Goal: Task Accomplishment & Management: Complete application form

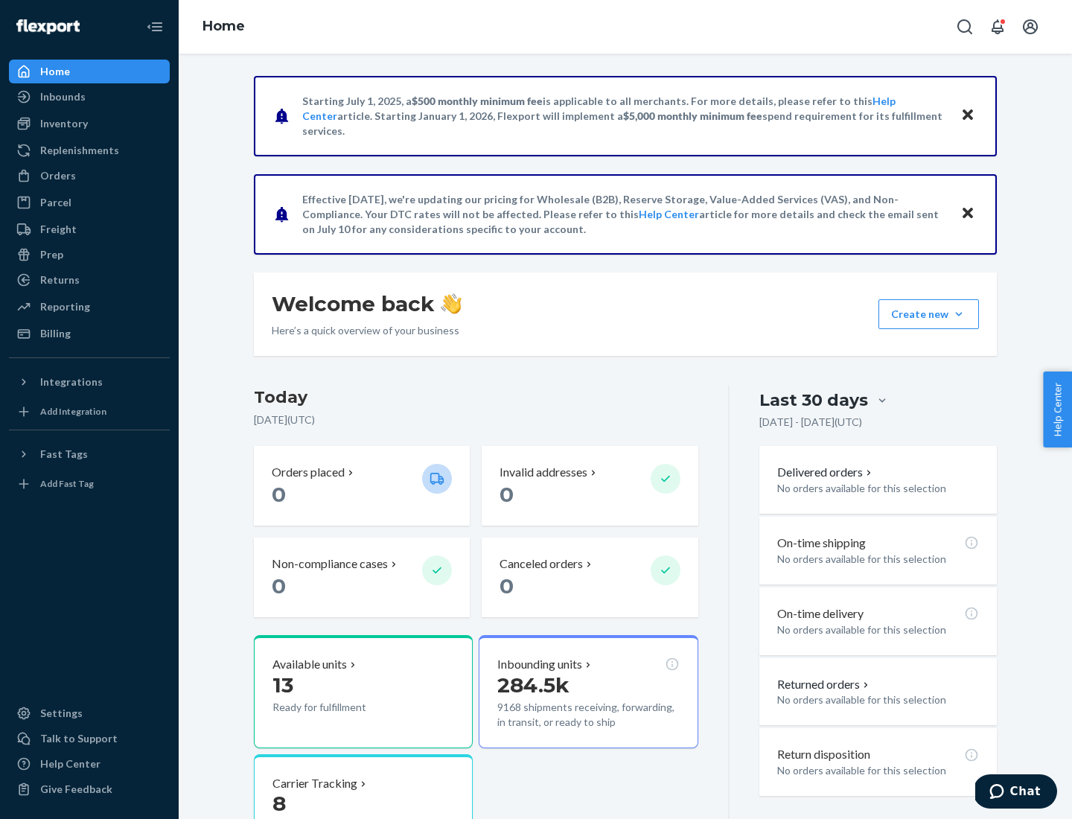
click at [959, 314] on button "Create new Create new inbound Create new order Create new product" at bounding box center [928, 314] width 100 height 30
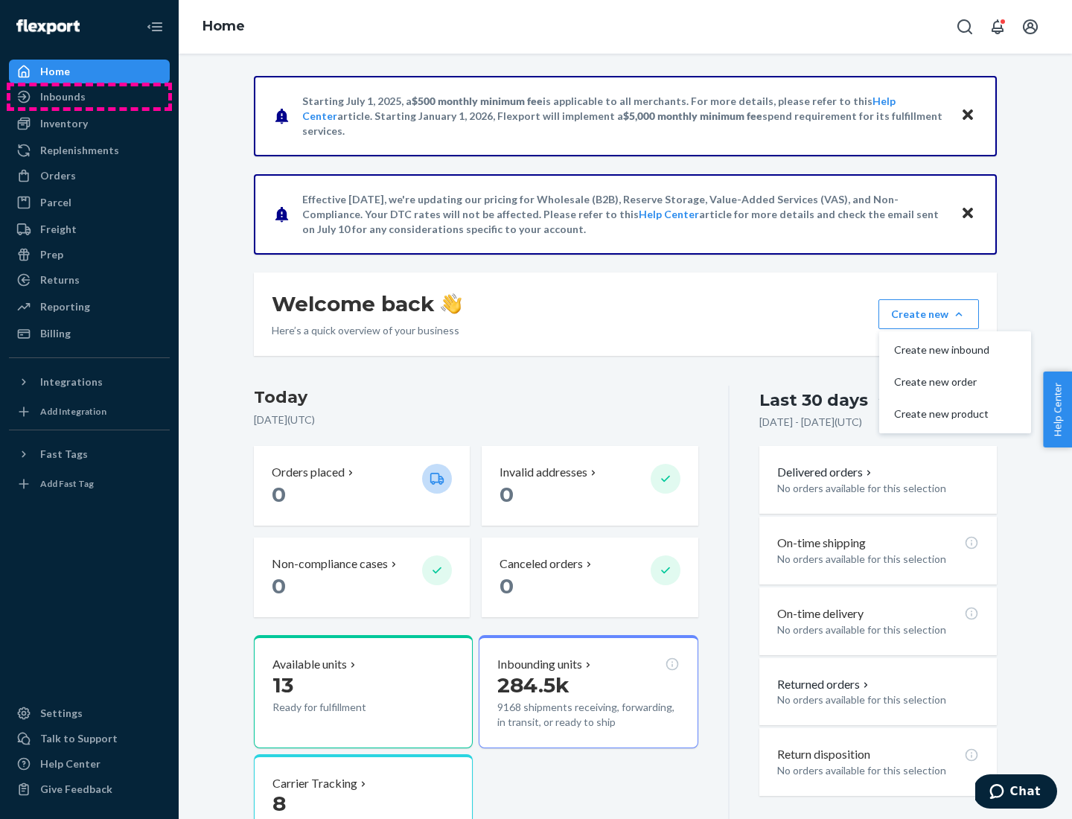
click at [89, 97] on div "Inbounds" at bounding box center [89, 96] width 158 height 21
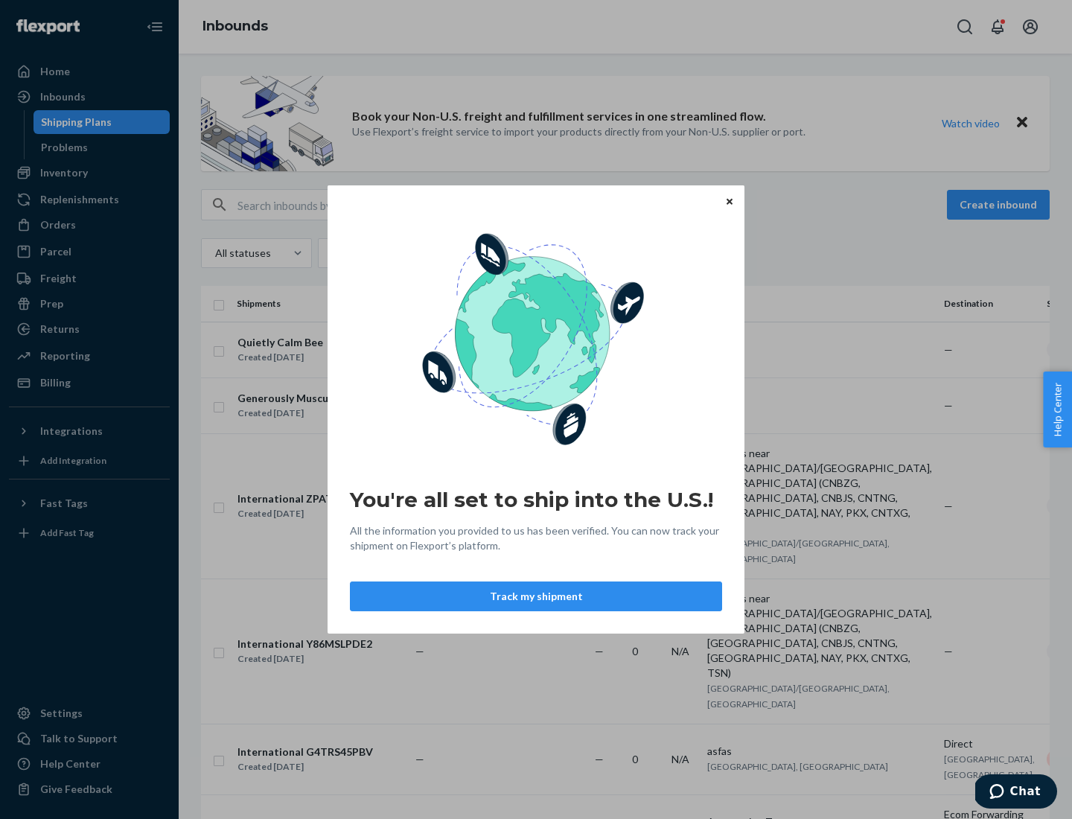
click at [89, 173] on div "You're all set to ship into the U.S.! All the information you provided to us ha…" at bounding box center [536, 409] width 1072 height 819
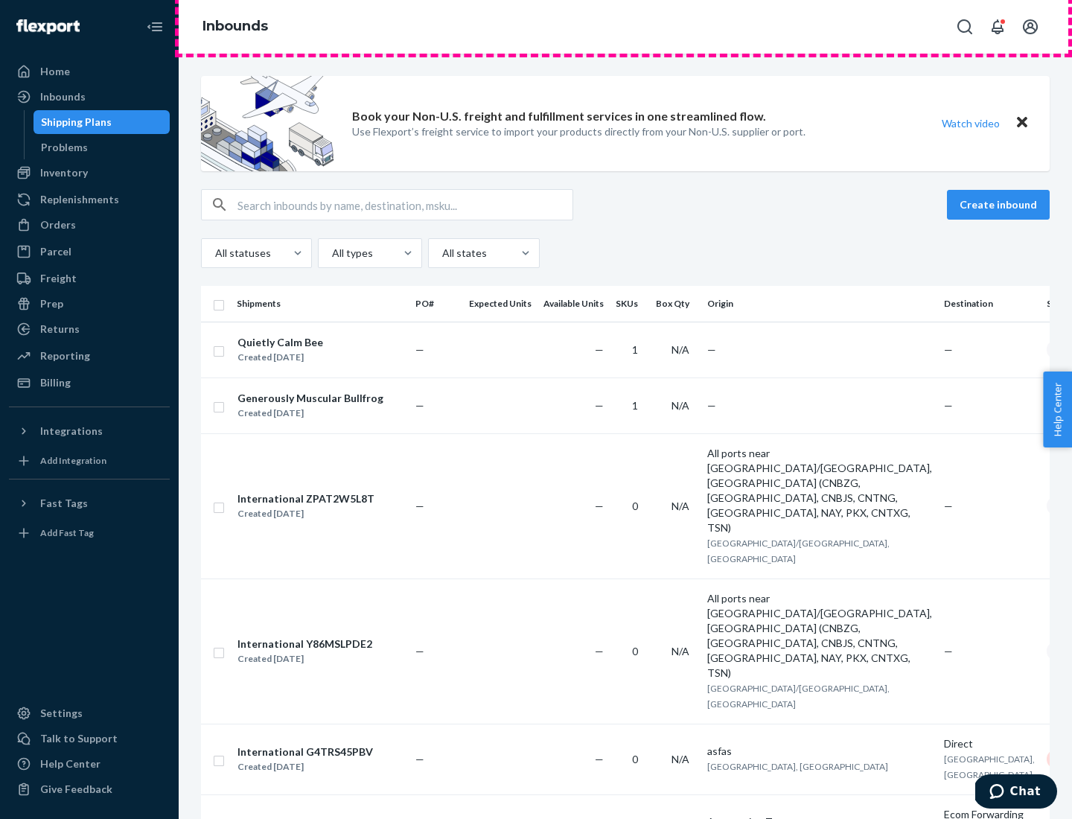
click at [625, 27] on div "Inbounds" at bounding box center [625, 27] width 893 height 54
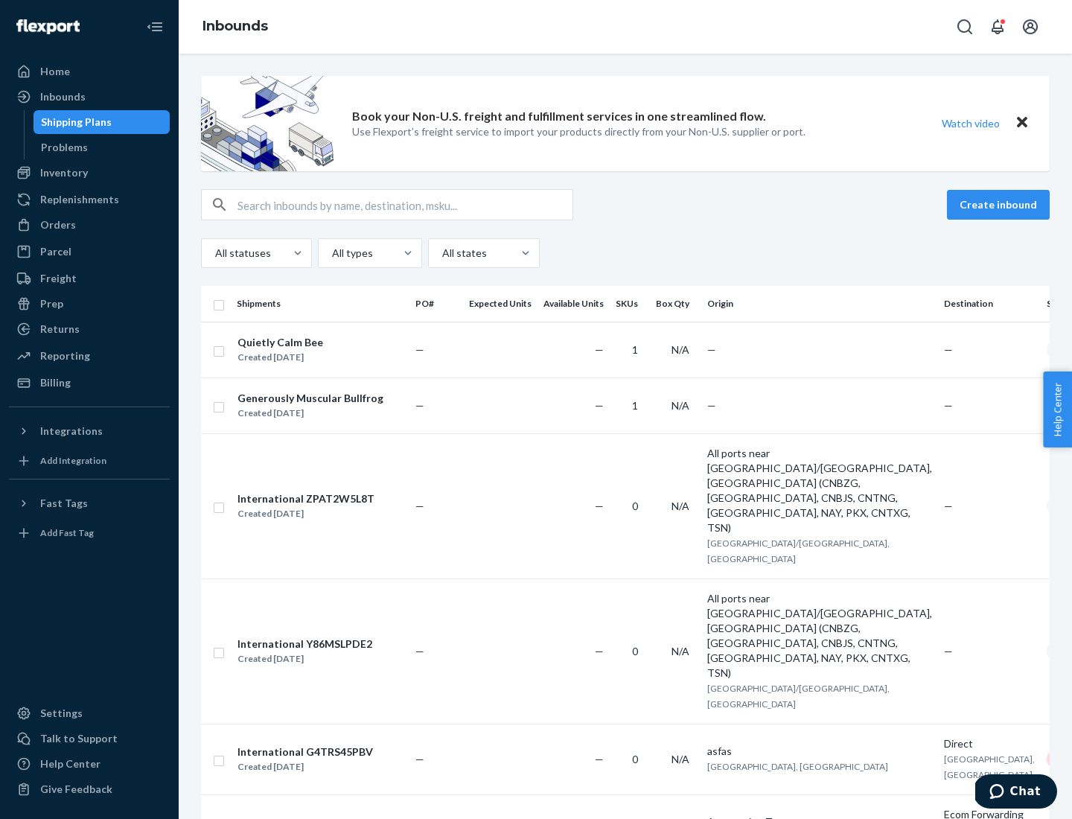
click at [625, 27] on div "Inbounds" at bounding box center [625, 27] width 893 height 54
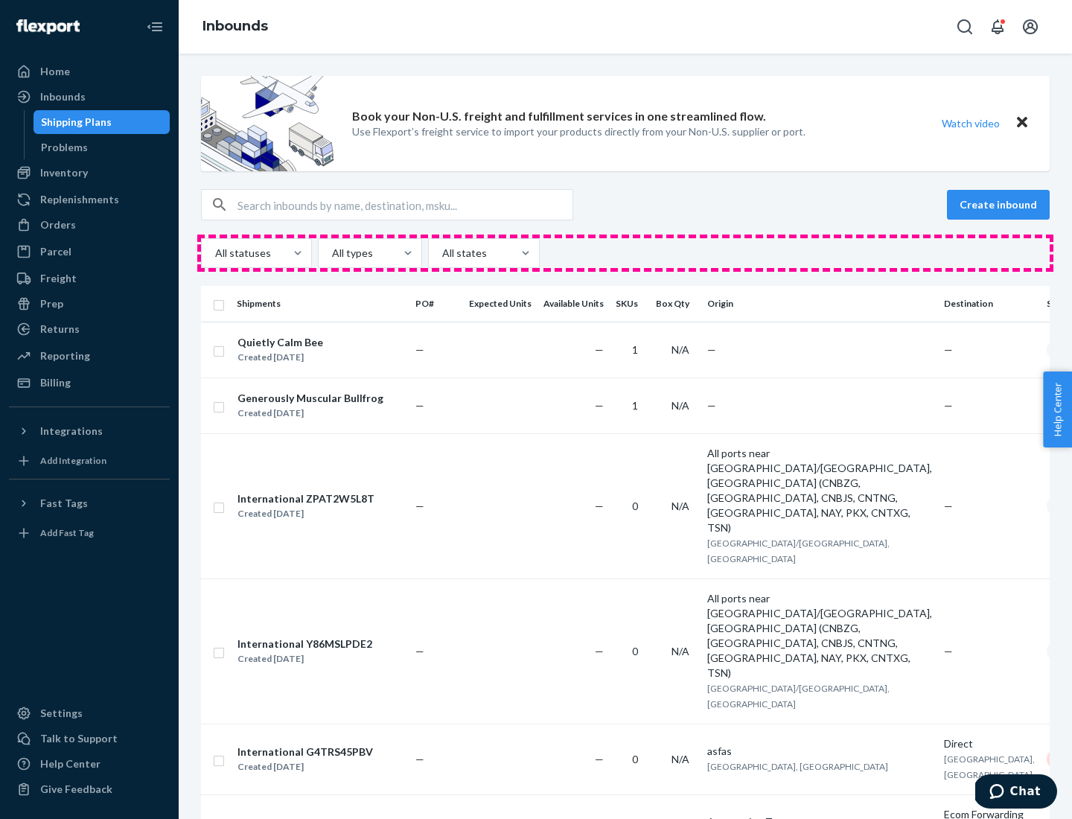
click at [625, 253] on div "All statuses All types All states" at bounding box center [625, 253] width 848 height 30
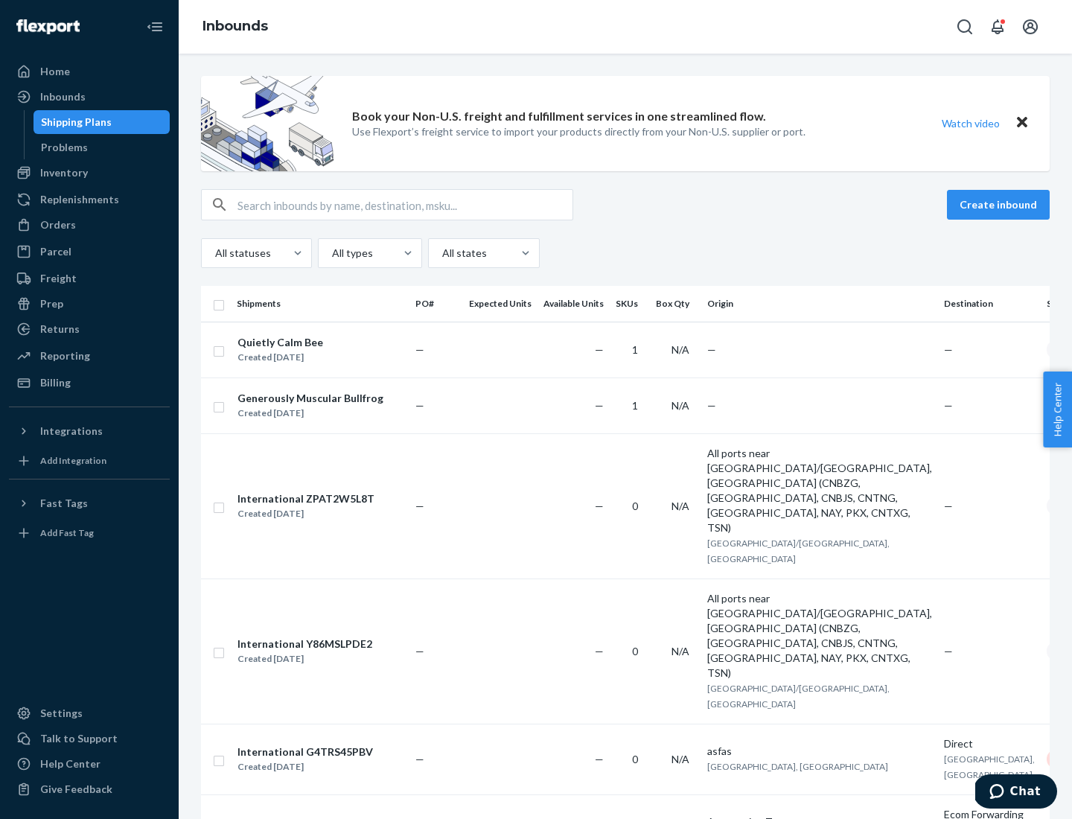
click at [74, 122] on div "Shipping Plans" at bounding box center [76, 122] width 71 height 15
click at [1000, 205] on button "Create inbound" at bounding box center [998, 205] width 103 height 30
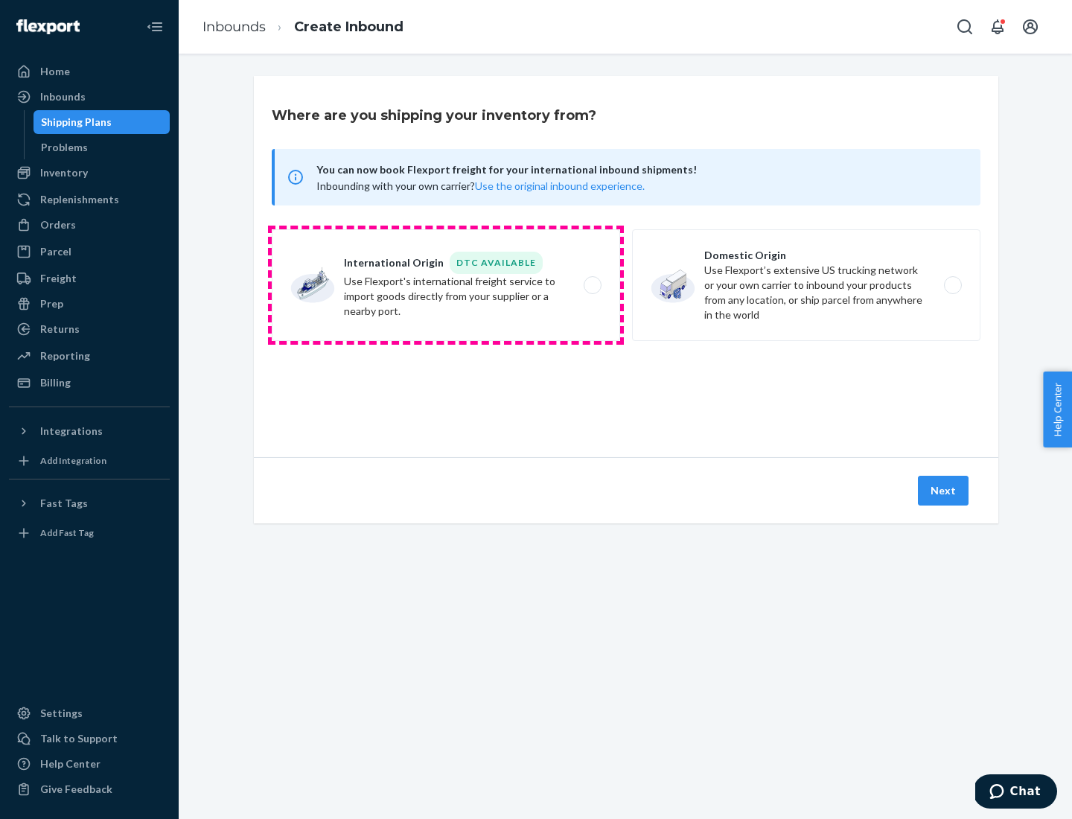
click at [446, 285] on label "International Origin DTC Available Use Flexport's international freight service…" at bounding box center [446, 285] width 348 height 112
click at [592, 285] on input "International Origin DTC Available Use Flexport's international freight service…" at bounding box center [597, 286] width 10 height 10
radio input "true"
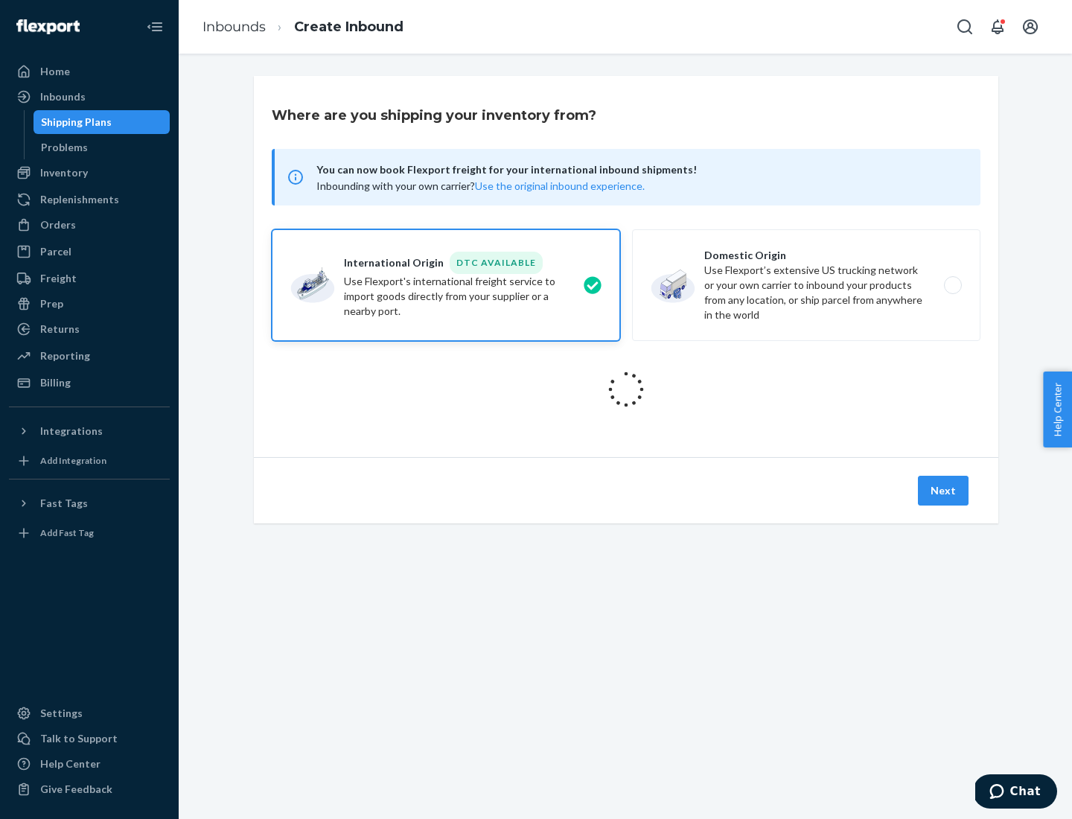
click at [626, 389] on icon at bounding box center [626, 389] width 42 height 42
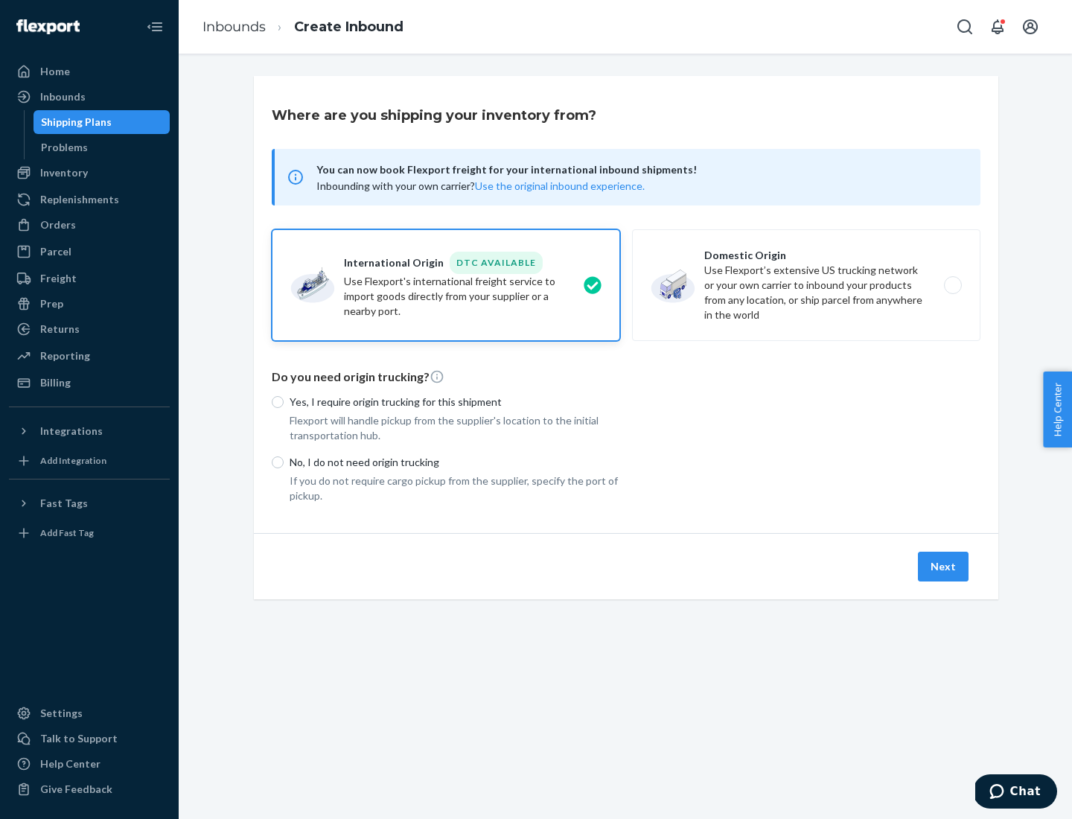
click at [455, 401] on p "Yes, I require origin trucking for this shipment" at bounding box center [455, 401] width 330 height 15
click at [284, 401] on input "Yes, I require origin trucking for this shipment" at bounding box center [278, 402] width 12 height 12
radio input "true"
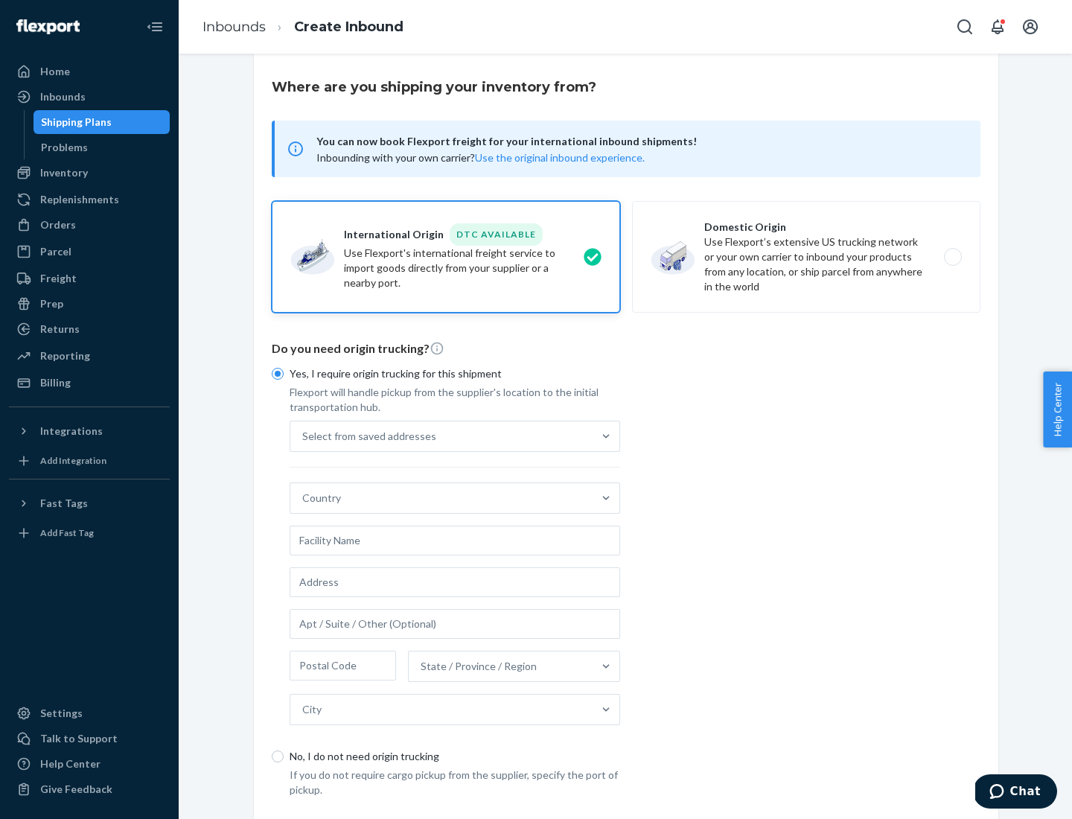
click at [441, 435] on div "Select from saved addresses" at bounding box center [441, 436] width 302 height 30
click at [304, 435] on input "Select from saved addresses" at bounding box center [302, 436] width 1 height 15
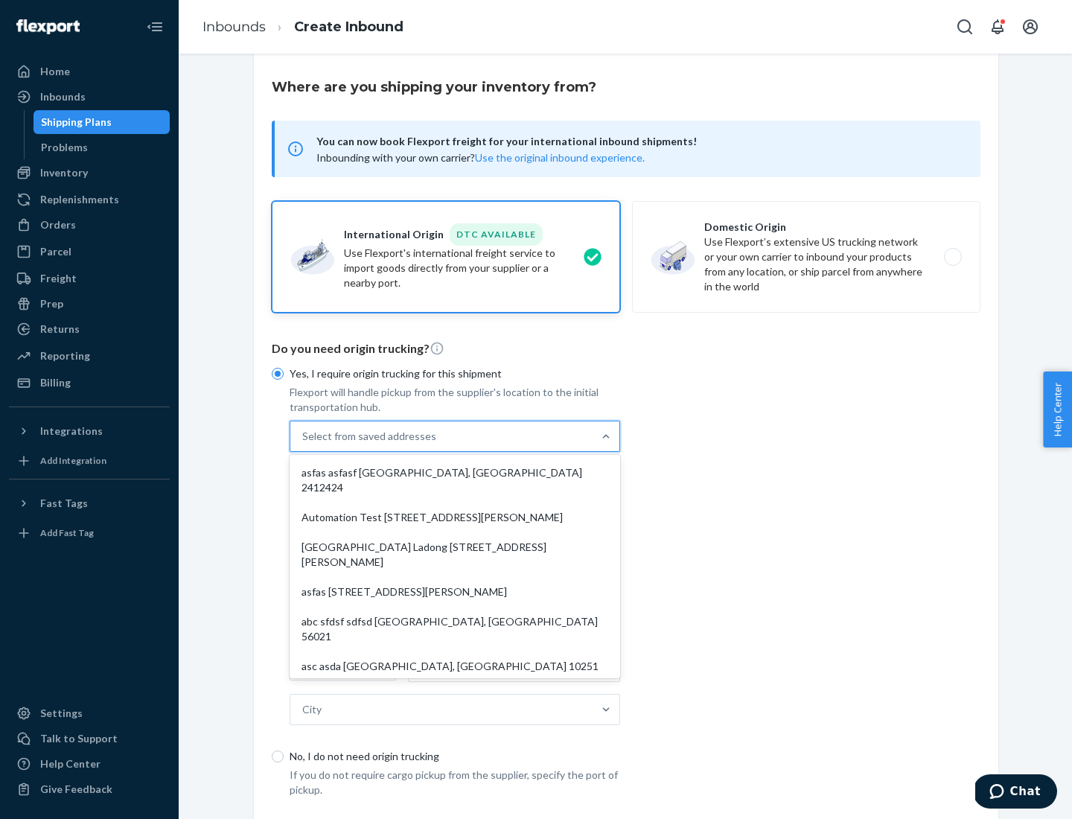
scroll to position [65, 0]
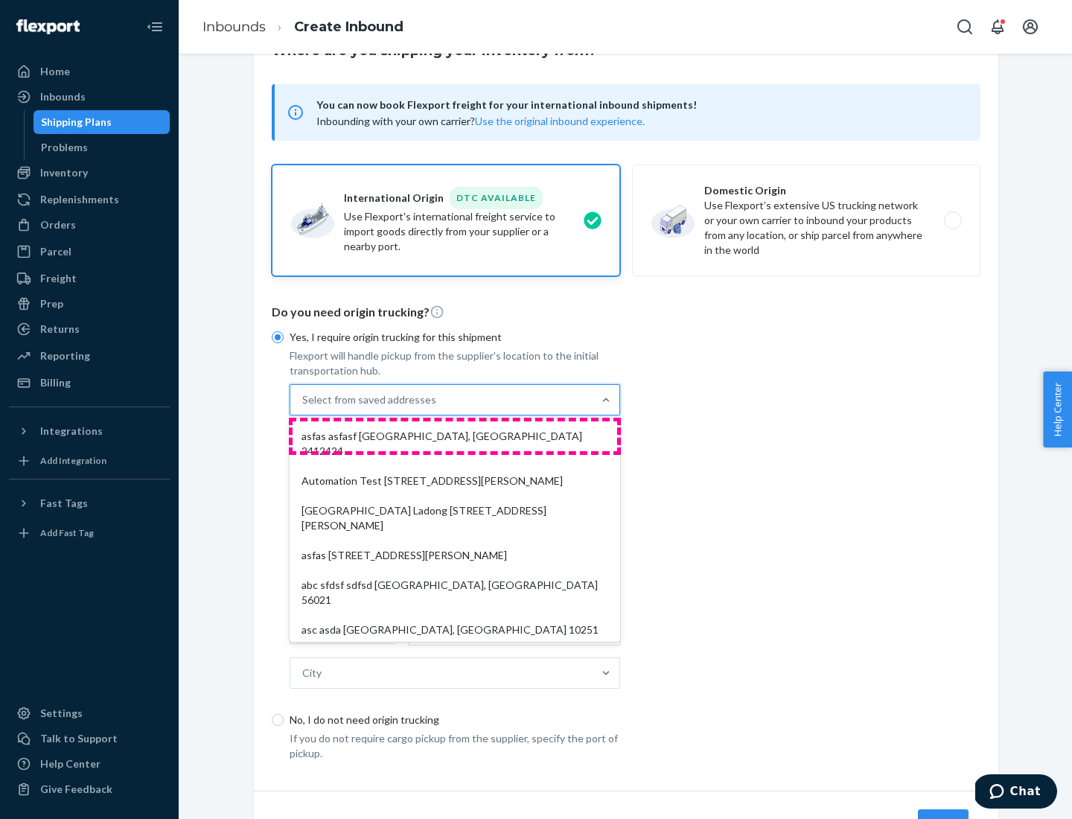
click at [455, 435] on div "asfas asfasf [GEOGRAPHIC_DATA], [GEOGRAPHIC_DATA] 2412424" at bounding box center [454, 443] width 325 height 45
click at [304, 407] on input "option asfas asfasf [GEOGRAPHIC_DATA], [GEOGRAPHIC_DATA] 2412424 focused, 1 of …" at bounding box center [302, 399] width 1 height 15
type input "asfas"
type input "asfasf"
type input "2412424"
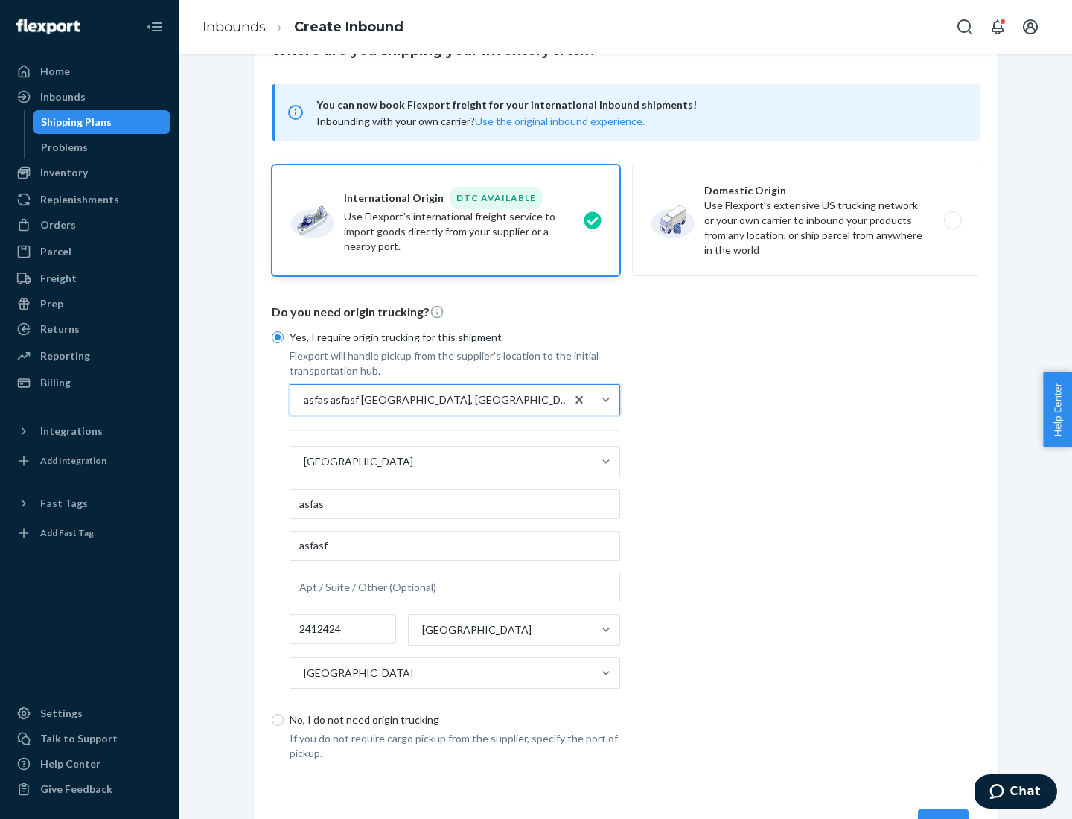
scroll to position [138, 0]
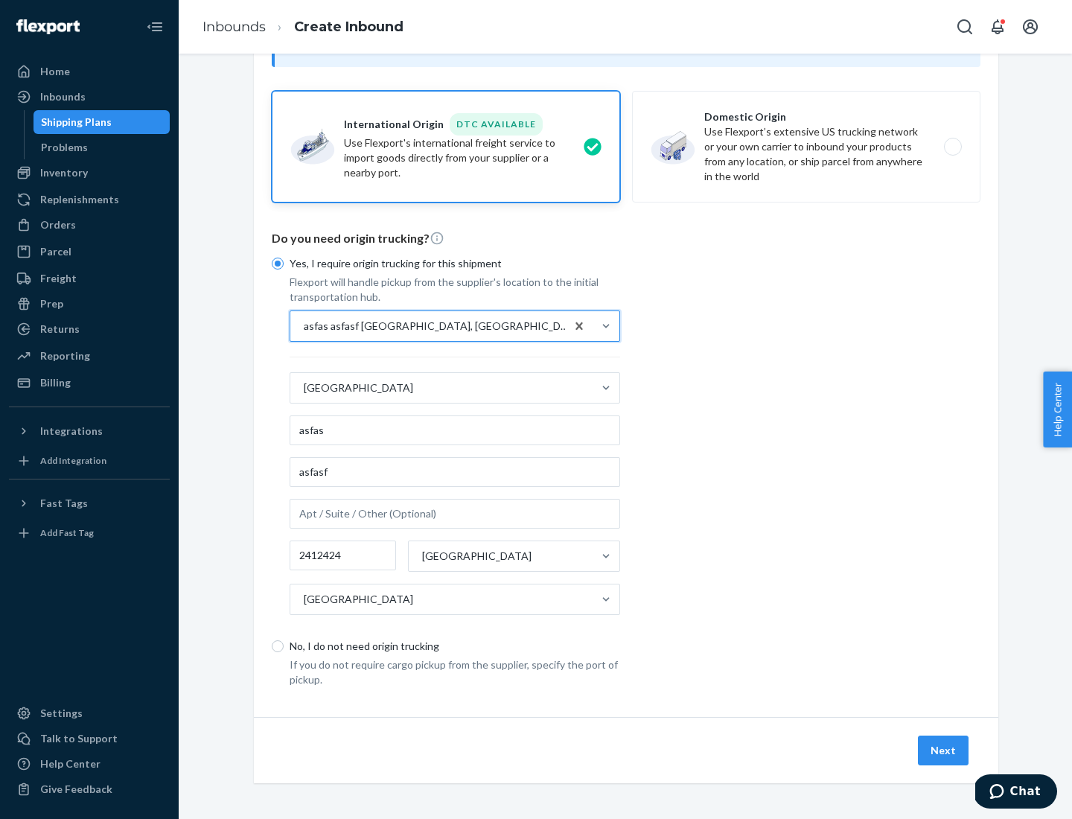
click at [944, 749] on button "Next" at bounding box center [943, 750] width 51 height 30
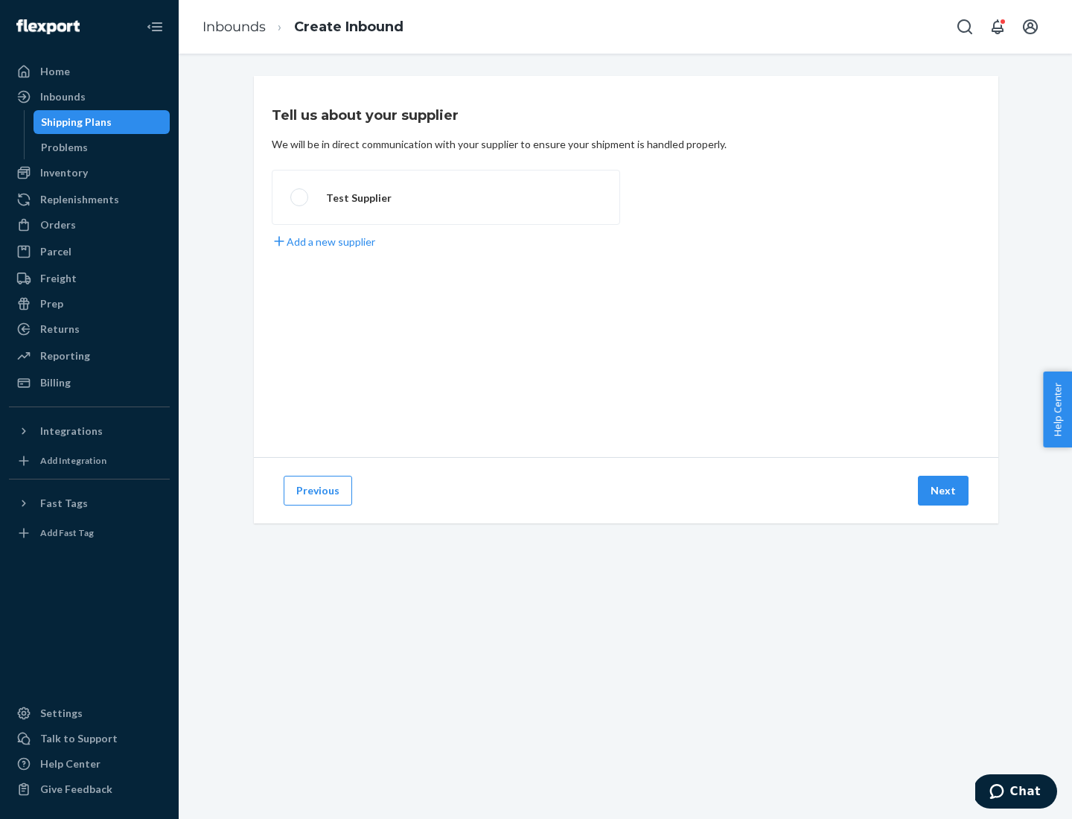
click at [446, 197] on label "Test Supplier" at bounding box center [446, 197] width 348 height 55
click at [300, 197] on input "Test Supplier" at bounding box center [295, 198] width 10 height 10
radio input "true"
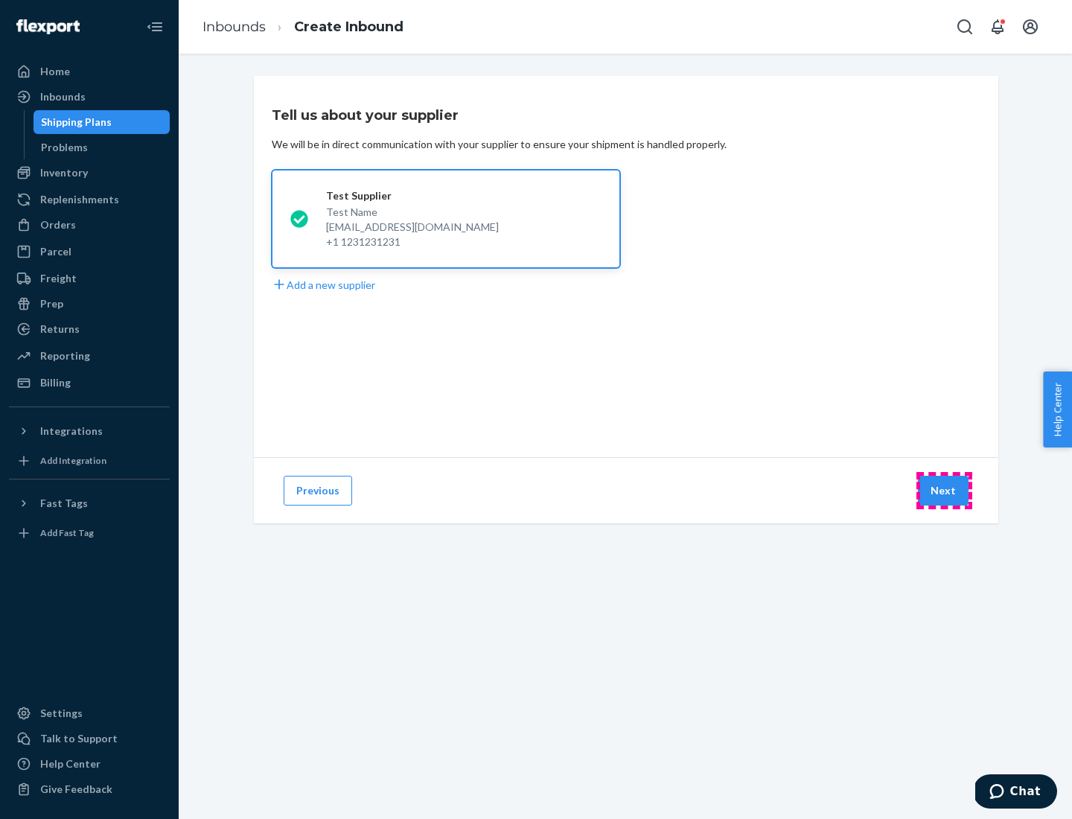
click at [944, 490] on button "Next" at bounding box center [943, 491] width 51 height 30
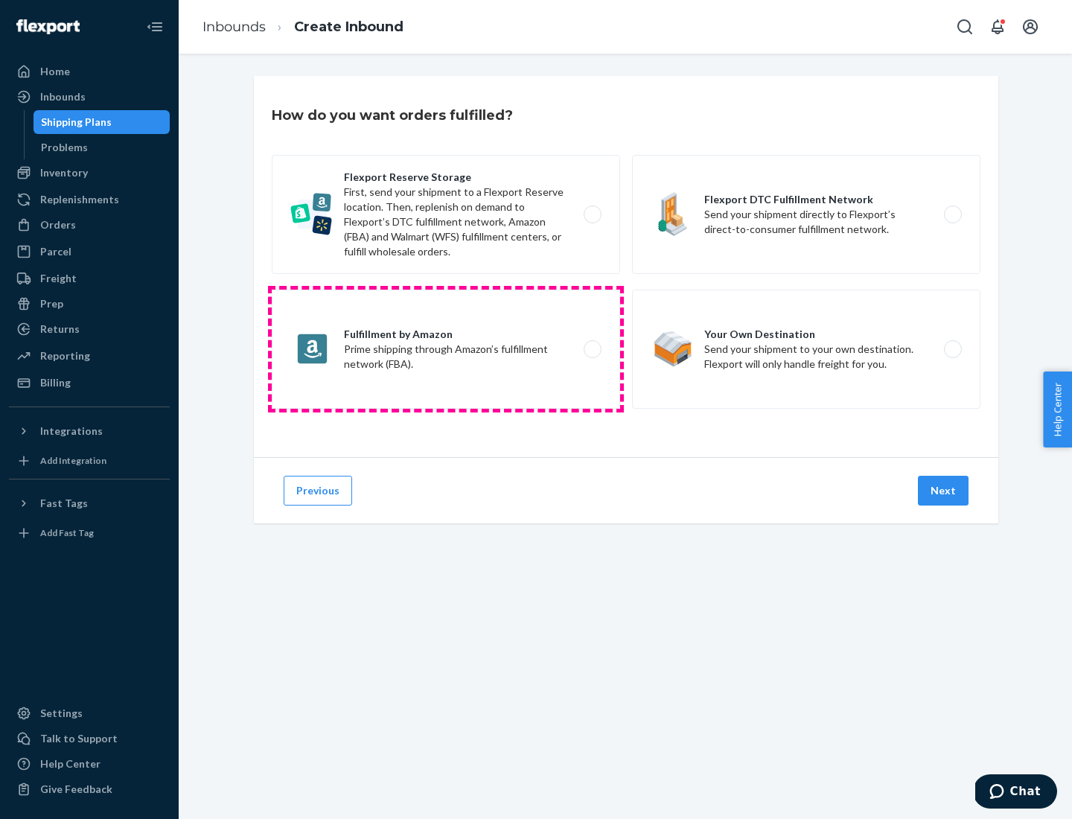
click at [446, 349] on label "Fulfillment by Amazon Prime shipping through Amazon’s fulfillment network (FBA)." at bounding box center [446, 349] width 348 height 119
click at [592, 349] on input "Fulfillment by Amazon Prime shipping through Amazon’s fulfillment network (FBA)." at bounding box center [597, 350] width 10 height 10
radio input "true"
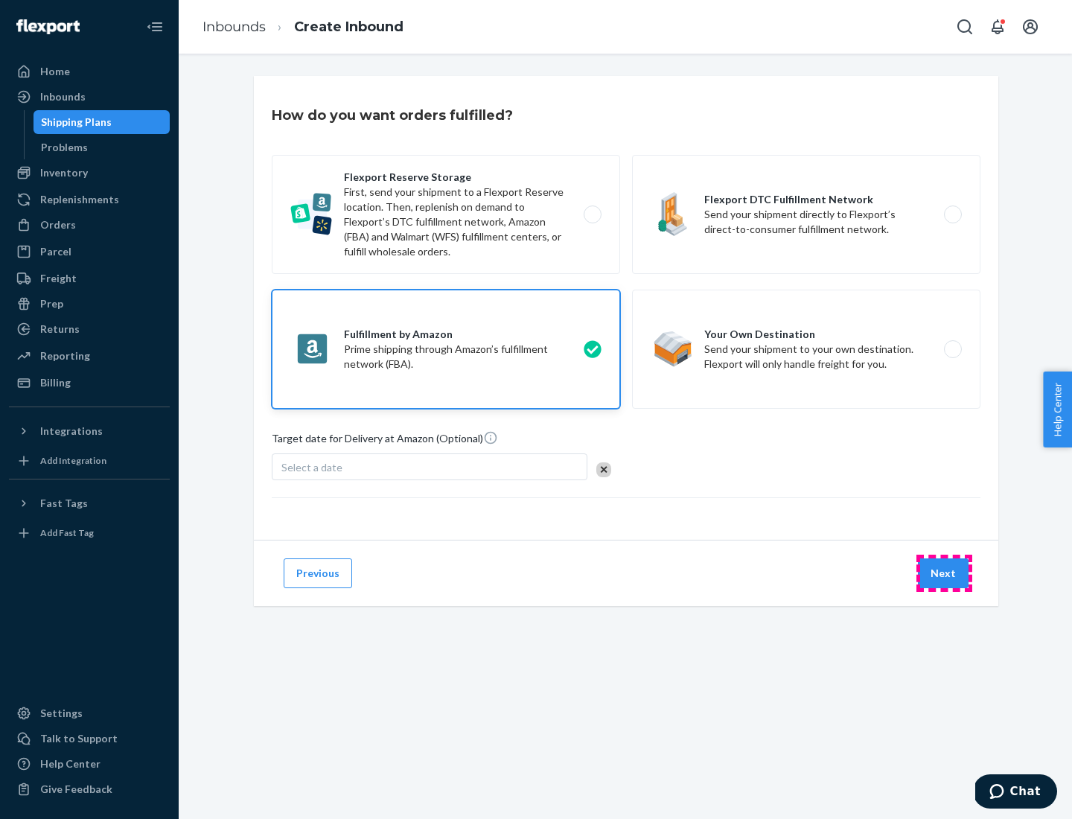
click at [944, 573] on button "Next" at bounding box center [943, 573] width 51 height 30
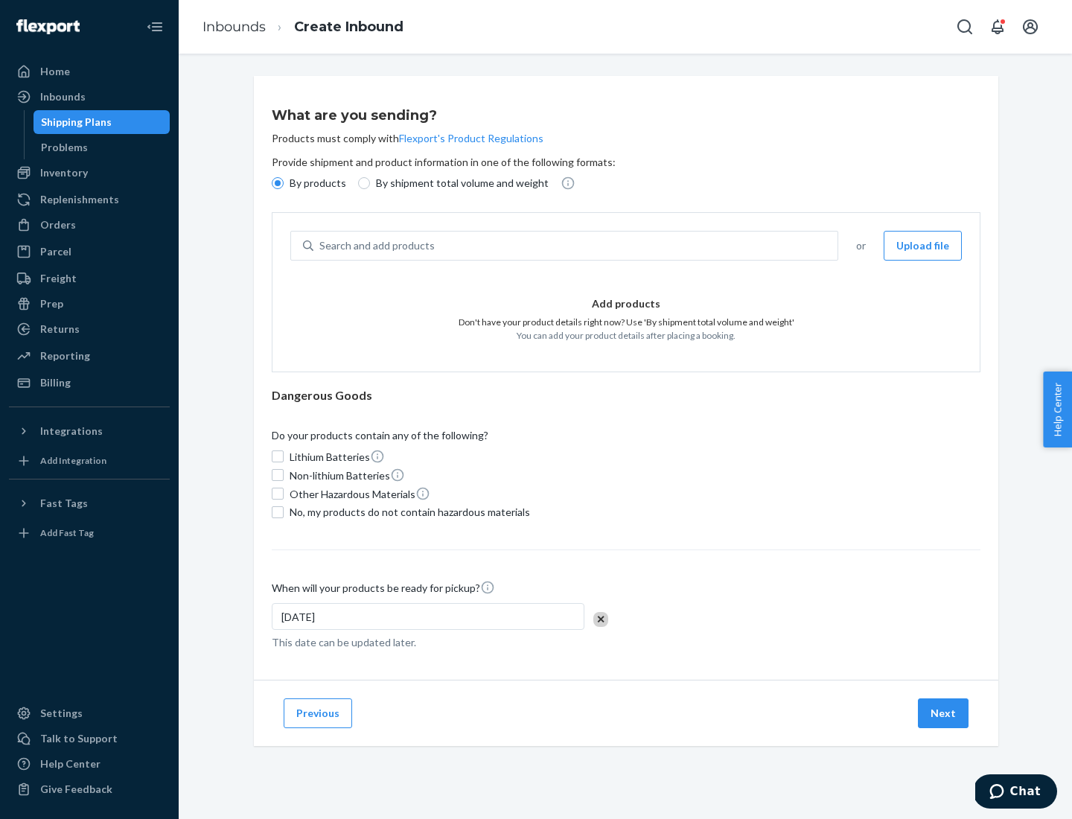
click at [458, 183] on p "By shipment total volume and weight" at bounding box center [462, 183] width 173 height 15
click at [370, 183] on input "By shipment total volume and weight" at bounding box center [364, 183] width 12 height 12
radio input "true"
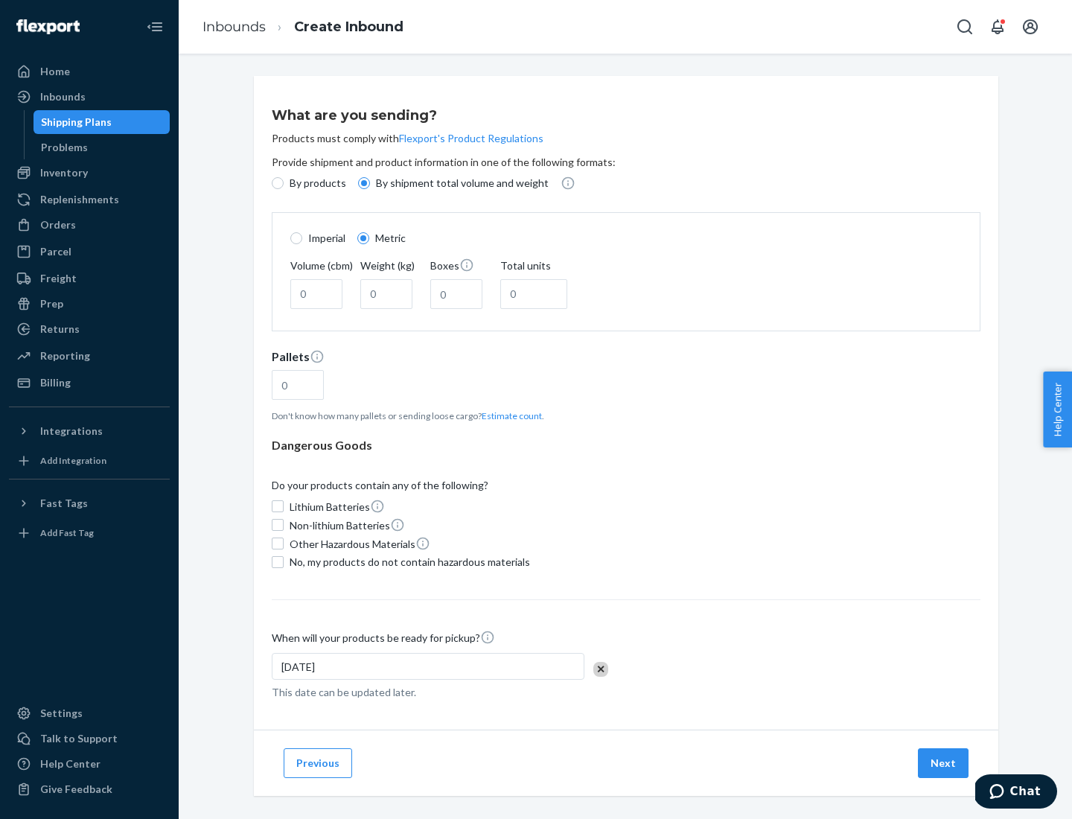
click at [316, 183] on p "By products" at bounding box center [318, 183] width 57 height 15
click at [284, 183] on input "By products" at bounding box center [278, 183] width 12 height 12
radio input "true"
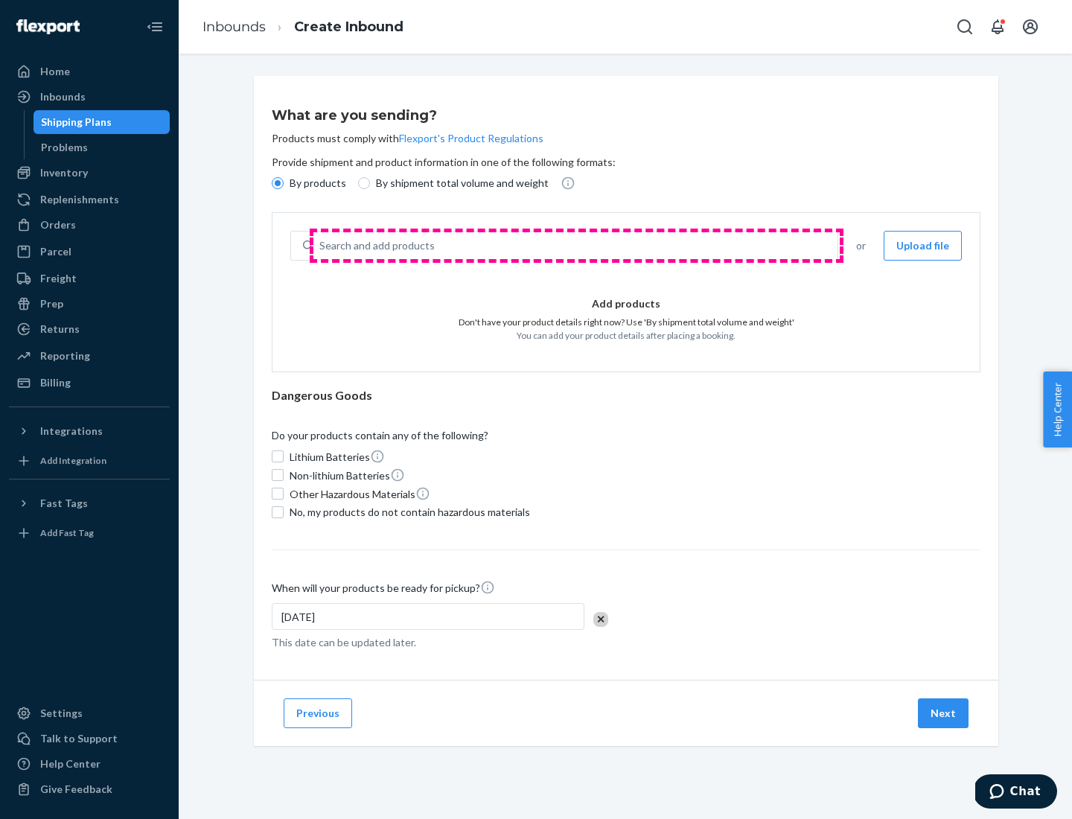
click at [576, 246] on div "Search and add products" at bounding box center [575, 245] width 524 height 27
click at [321, 246] on input "Search and add products" at bounding box center [319, 245] width 1 height 15
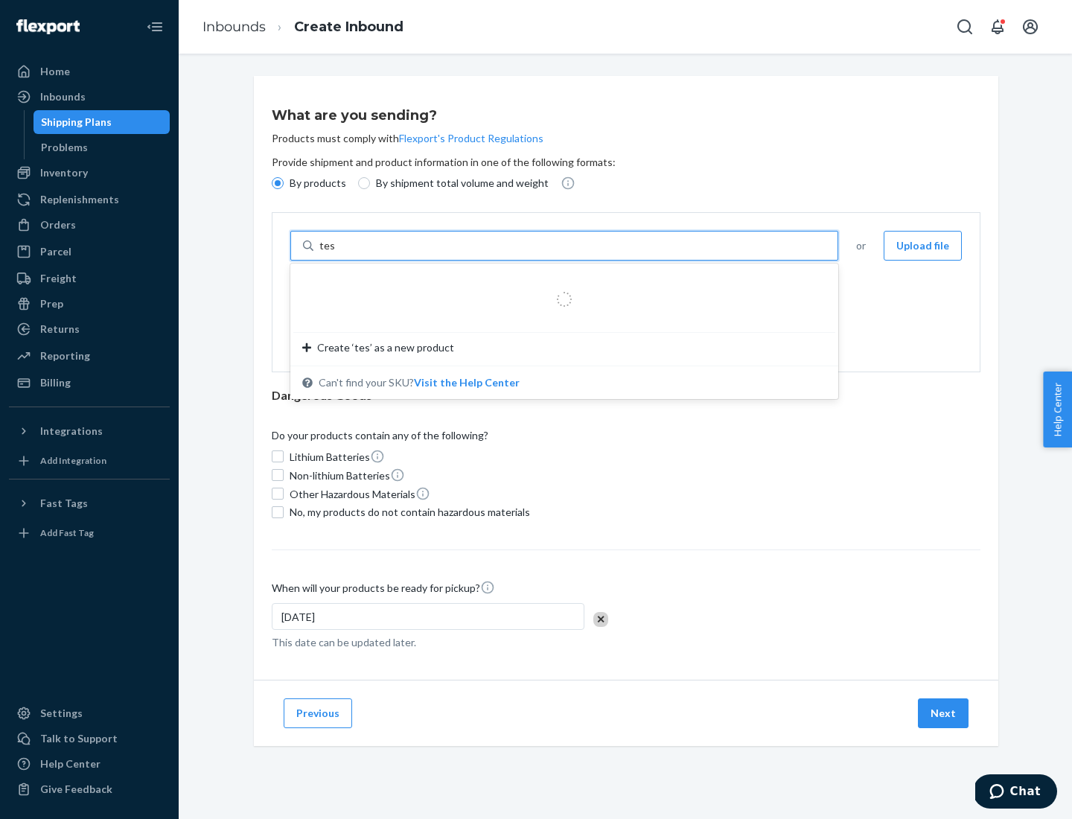
type input "test"
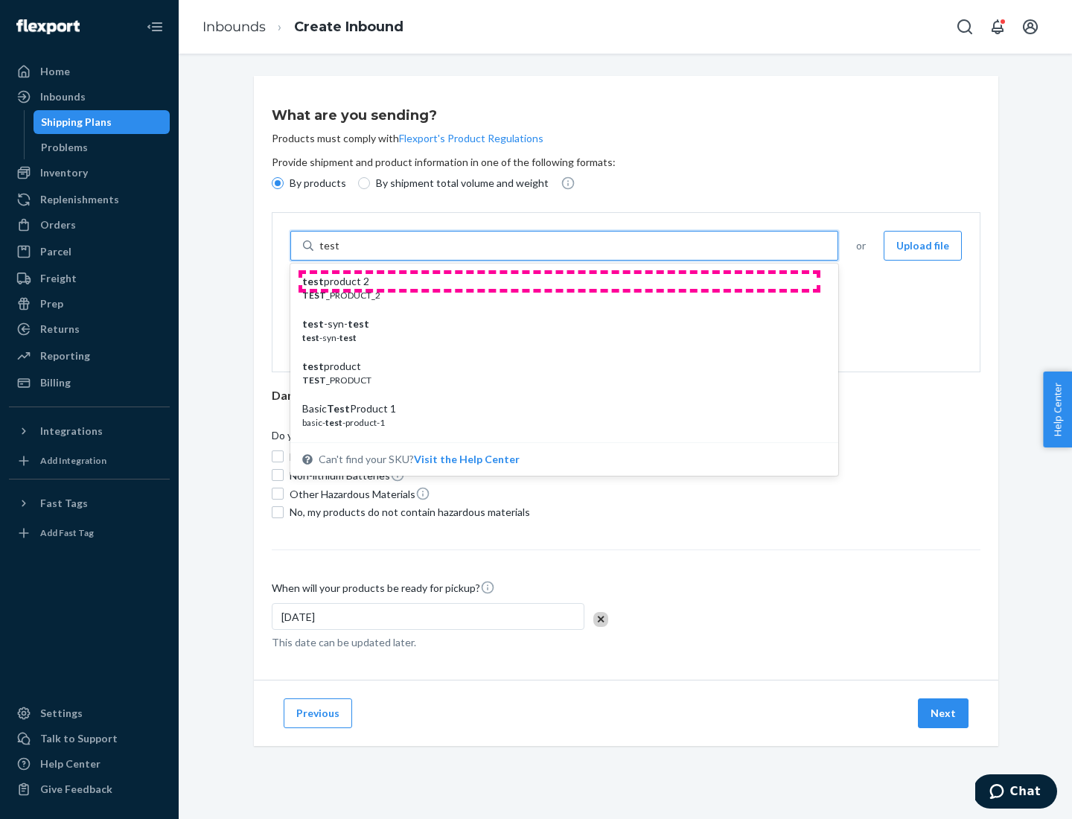
click at [559, 281] on div "test product 2" at bounding box center [558, 281] width 512 height 15
click at [339, 253] on input "test" at bounding box center [328, 245] width 19 height 15
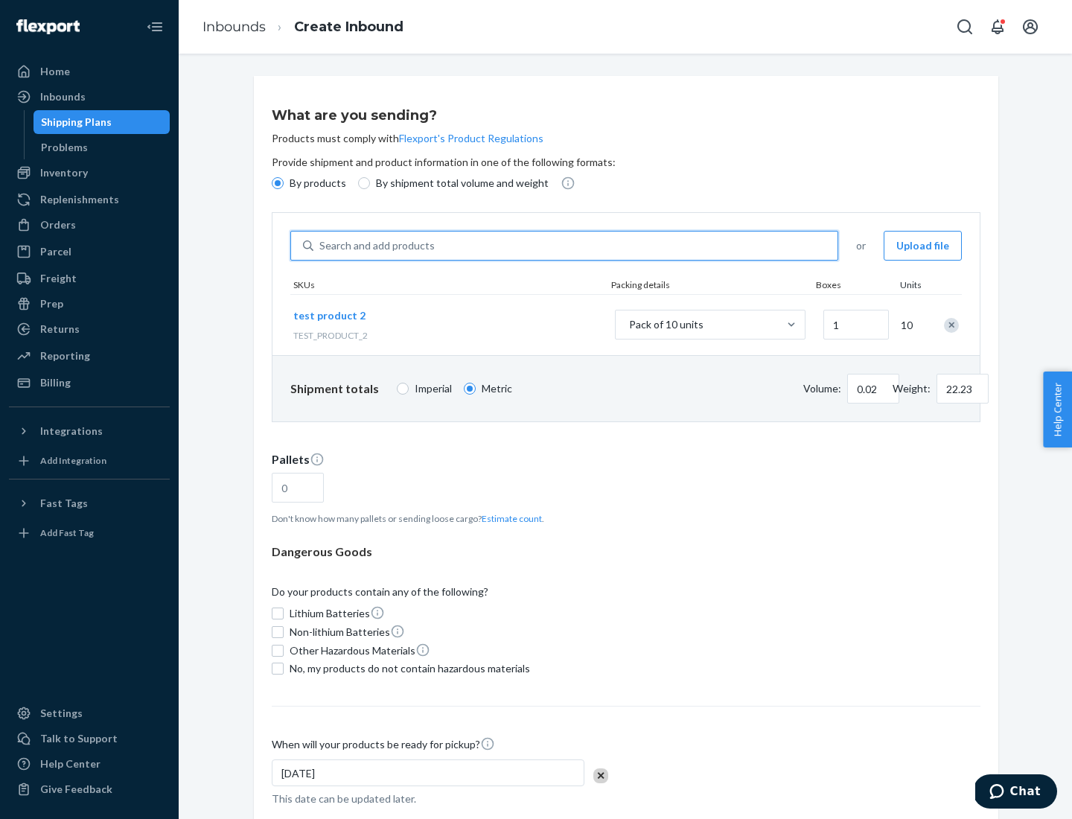
scroll to position [83, 0]
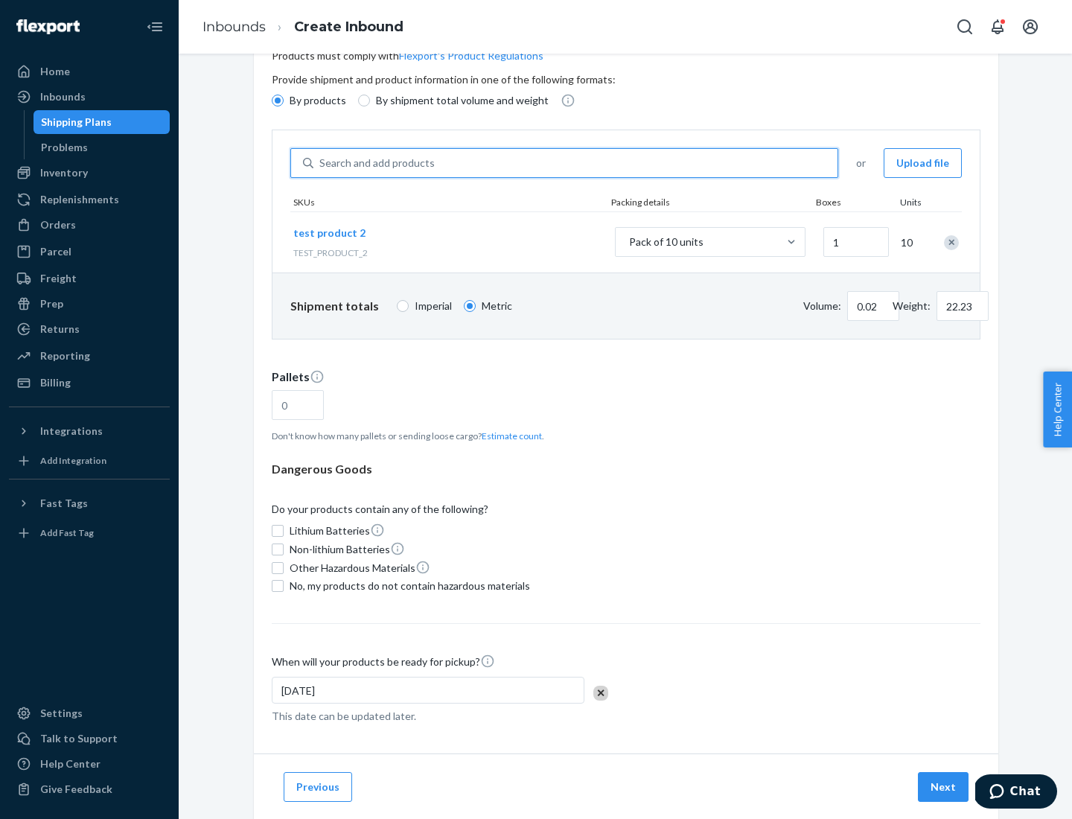
click at [508, 435] on button "Estimate count" at bounding box center [512, 435] width 60 height 13
type input "1"
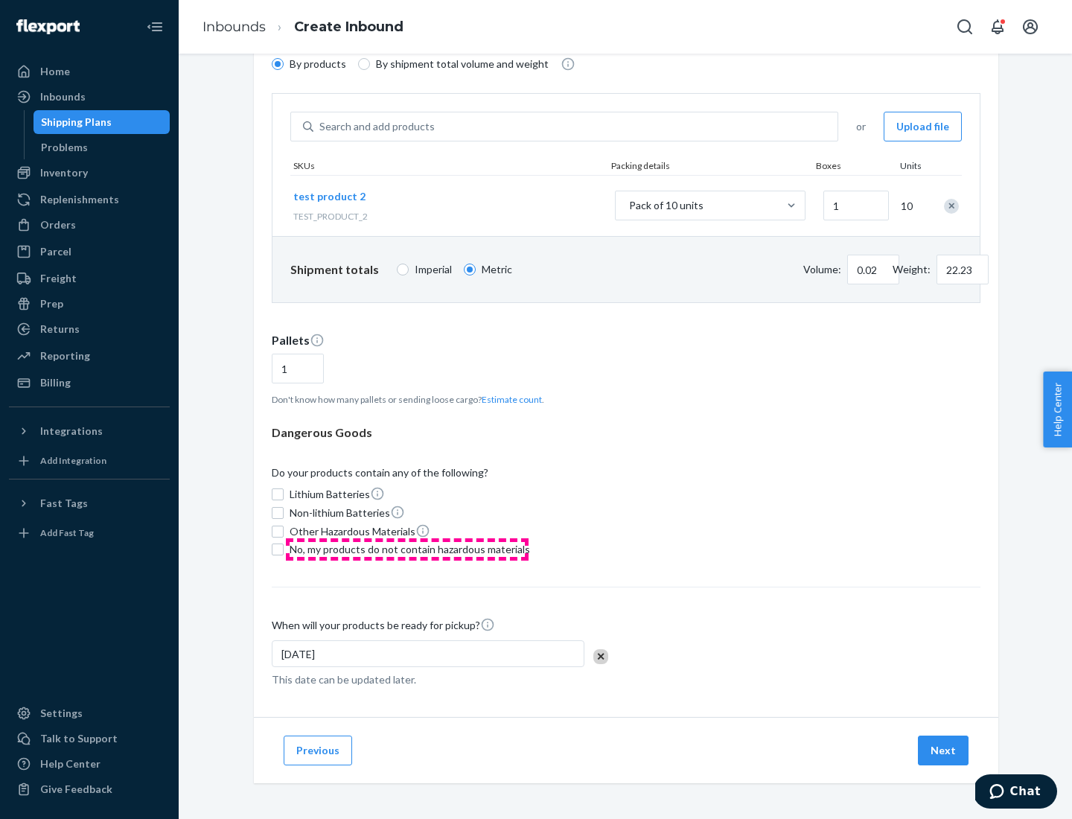
click at [407, 549] on span "No, my products do not contain hazardous materials" at bounding box center [410, 549] width 240 height 15
click at [284, 549] on input "No, my products do not contain hazardous materials" at bounding box center [278, 549] width 12 height 12
checkbox input "true"
click at [944, 750] on button "Next" at bounding box center [943, 750] width 51 height 30
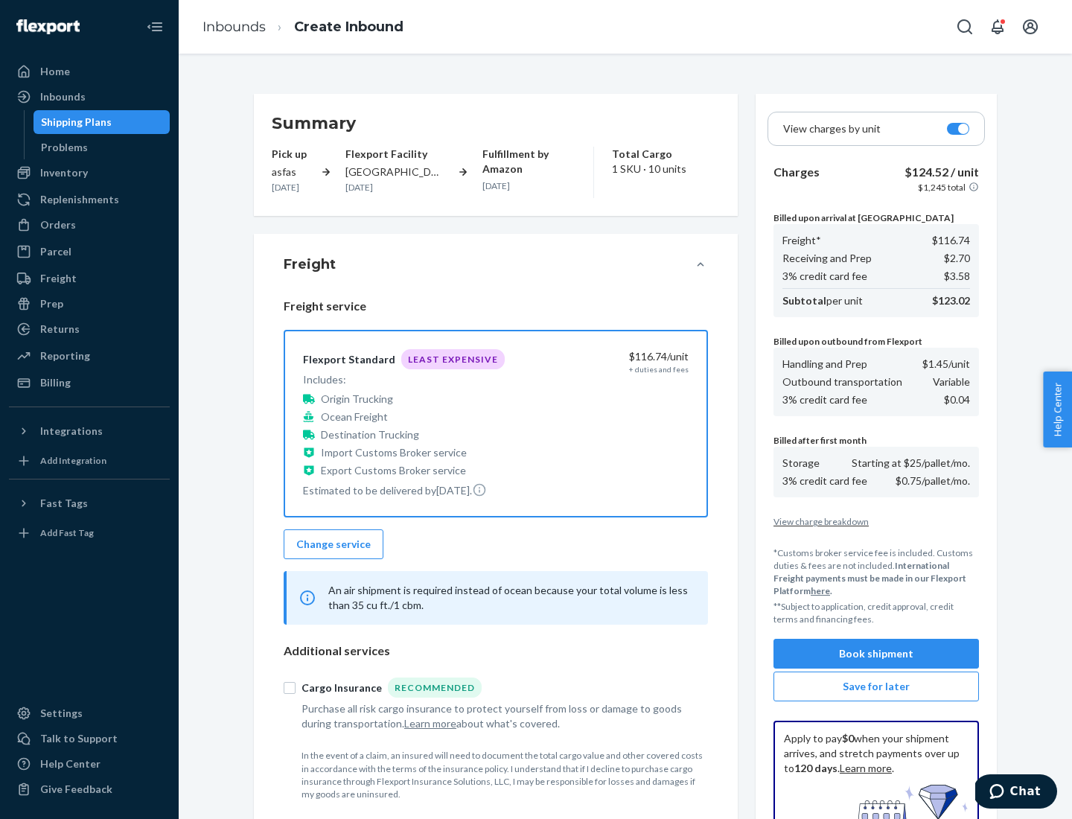
scroll to position [217, 0]
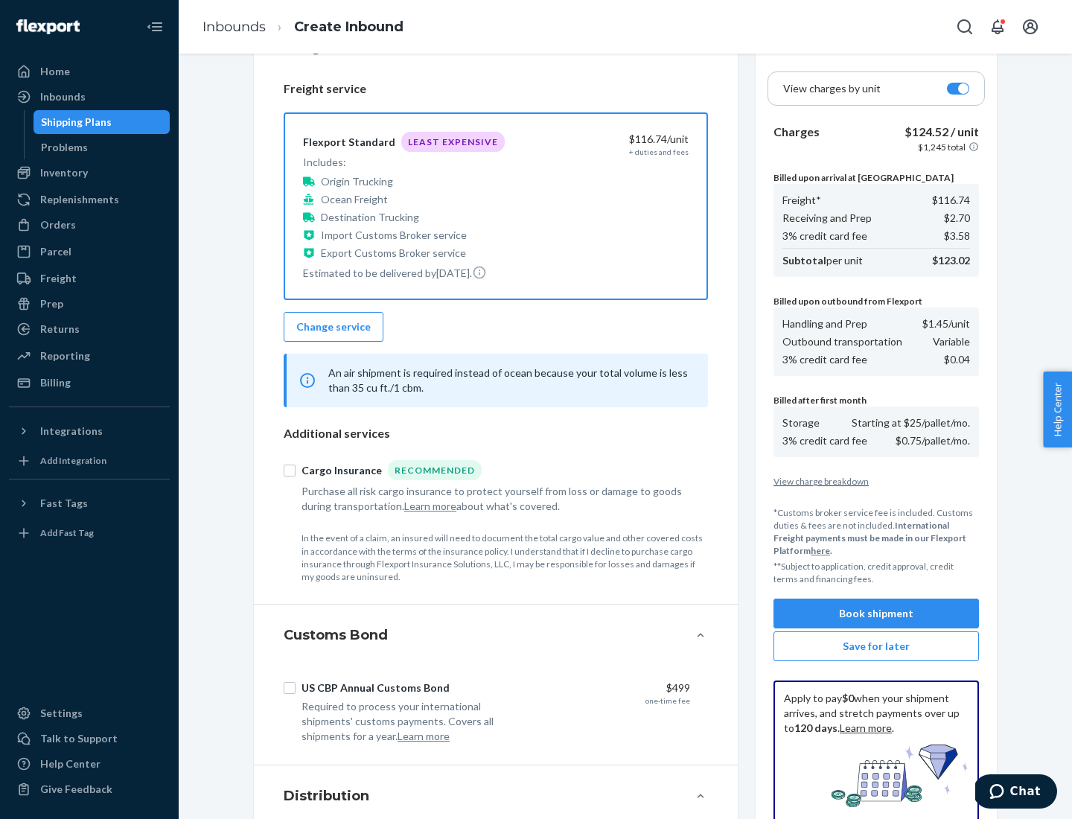
click at [876, 613] on button "Book shipment" at bounding box center [875, 613] width 205 height 30
